Goal: Task Accomplishment & Management: Complete application form

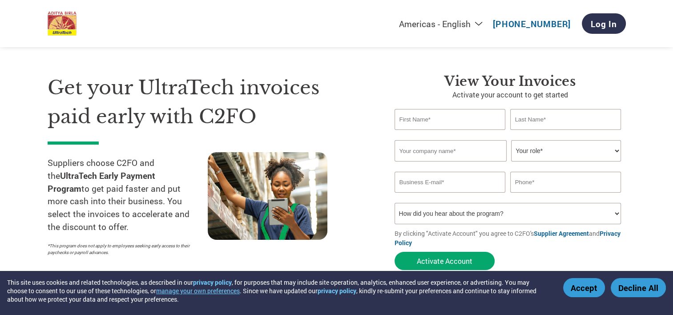
scroll to position [12, 0]
click at [436, 123] on input "text" at bounding box center [450, 120] width 111 height 21
click at [538, 154] on select "Your role* CFO Controller Credit Manager Finance Director Treasurer CEO Preside…" at bounding box center [566, 151] width 110 height 21
select select "OWNER_FOUNDER"
click at [511, 141] on select "Your role* CFO Controller Credit Manager Finance Director Treasurer CEO Preside…" at bounding box center [566, 151] width 110 height 21
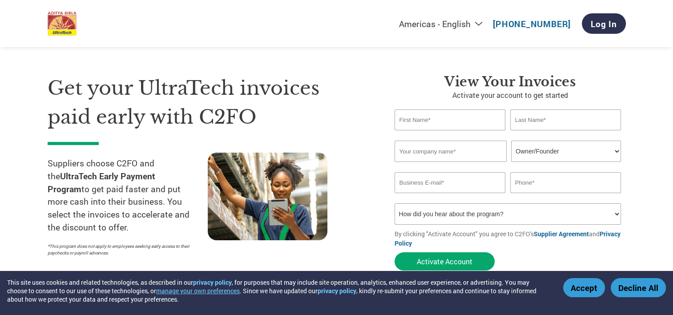
click at [449, 127] on input "text" at bounding box center [450, 120] width 111 height 21
type input "[PERSON_NAME]"
type input "[PERSON_NAME] Solution"
type input "[EMAIL_ADDRESS][DOMAIN_NAME]"
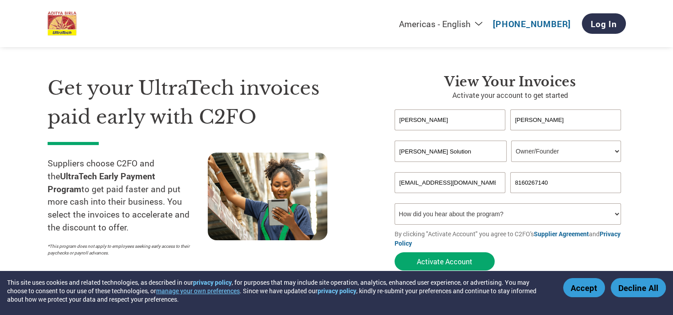
type input "8160267140"
click at [508, 210] on select "How did you hear about the program? Received a letter Email Social Media Online…" at bounding box center [508, 213] width 227 height 21
select select "Email"
click at [395, 203] on select "How did you hear about the program? Received a letter Email Social Media Online…" at bounding box center [508, 213] width 227 height 21
click at [466, 260] on button "Activate Account" at bounding box center [445, 261] width 100 height 18
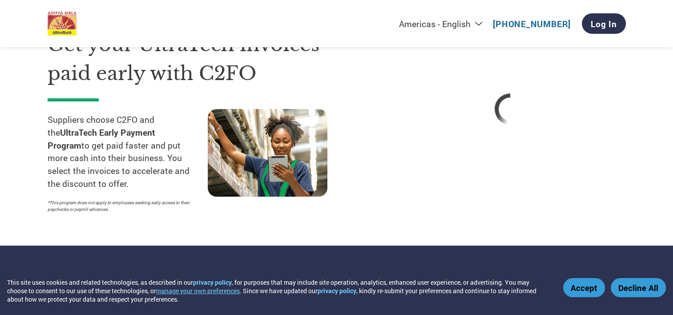
scroll to position [52, 0]
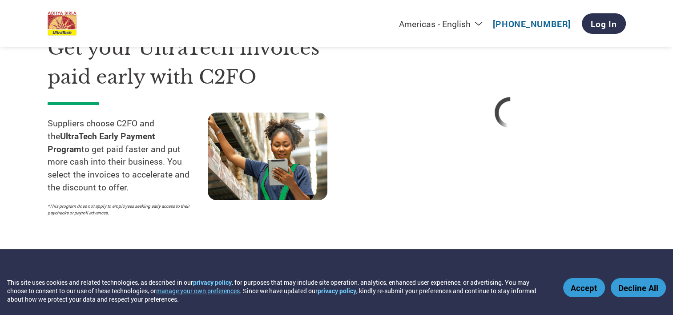
click at [589, 287] on button "Accept" at bounding box center [585, 287] width 42 height 19
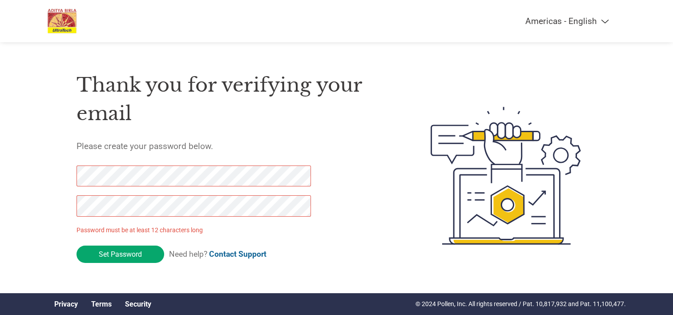
drag, startPoint x: 123, startPoint y: 252, endPoint x: 51, endPoint y: 176, distance: 104.9
click at [52, 176] on div "Thank you for verifying your email Please create your password below. Password …" at bounding box center [337, 176] width 579 height 236
click at [122, 252] on input "Set Password" at bounding box center [121, 254] width 88 height 17
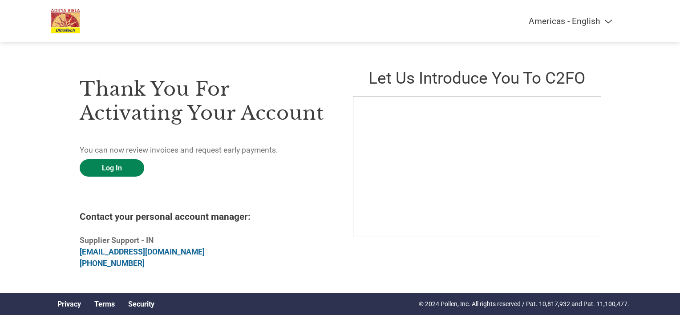
click at [115, 172] on link "Log In" at bounding box center [112, 167] width 65 height 17
